Goal: Find contact information: Find contact information

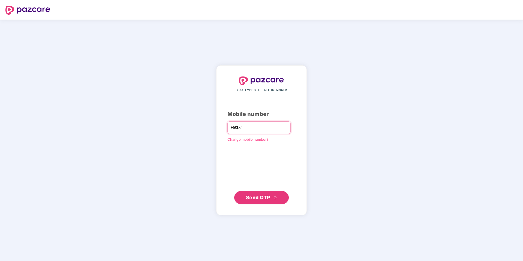
click at [267, 129] on input "number" at bounding box center [265, 127] width 45 height 9
type input "**********"
click at [252, 195] on span "Send OTP" at bounding box center [258, 198] width 24 height 6
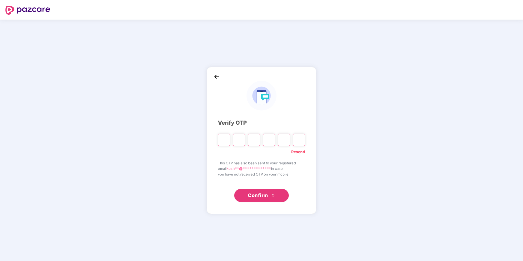
type input "*"
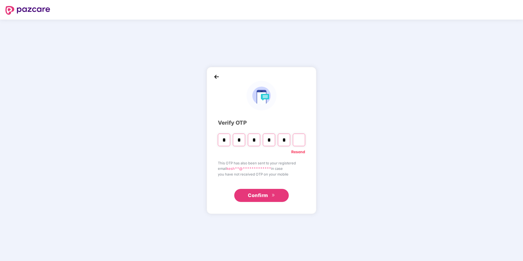
type input "*"
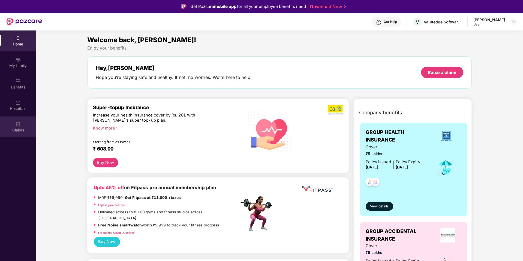
click at [23, 126] on div "Claims" at bounding box center [18, 127] width 36 height 20
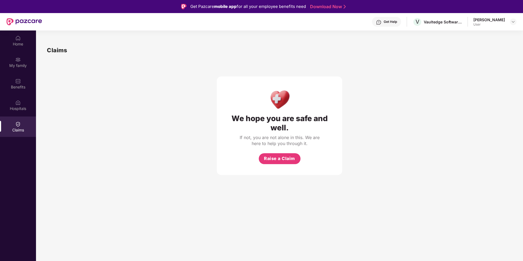
click at [389, 20] on div "Get Help" at bounding box center [389, 22] width 13 height 4
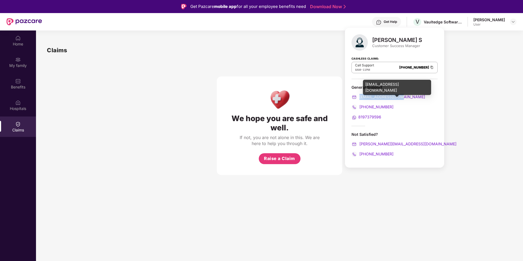
drag, startPoint x: 405, startPoint y: 95, endPoint x: 359, endPoint y: 95, distance: 46.3
click at [359, 95] on div "support@pazcare.com" at bounding box center [394, 97] width 86 height 6
copy span "support@pazcare.com"
